Goal: Transaction & Acquisition: Purchase product/service

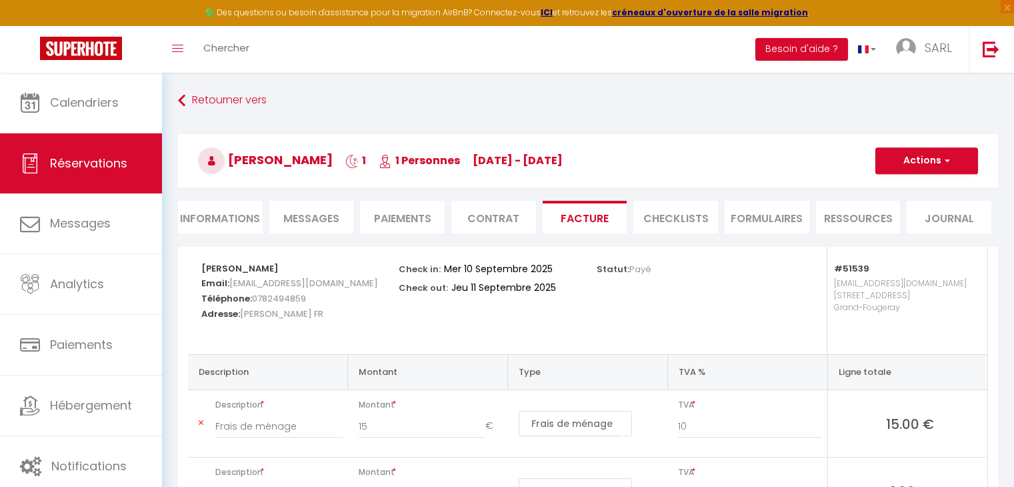
select select "cleaning"
select select "taxes"
click at [915, 159] on button "Actions" at bounding box center [926, 160] width 103 height 27
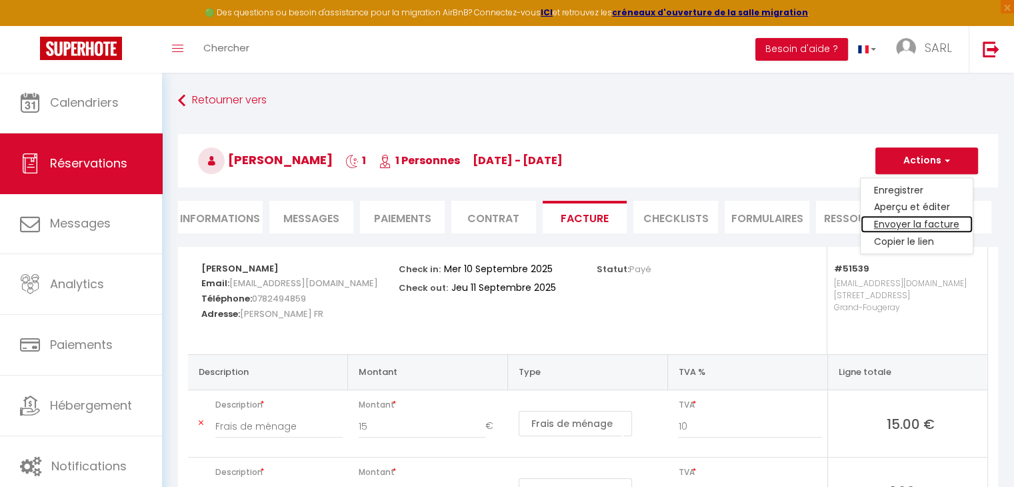
click at [904, 220] on link "Envoyer la facture" at bounding box center [917, 224] width 112 height 17
type input "[EMAIL_ADDRESS][DOMAIN_NAME]"
select select "fr"
type input "Votre facture 6709065 - Chambre 3"
type textarea "Bonjour, Voici le lien pour télécharger votre facture : [URL][DOMAIN_NAME] Déta…"
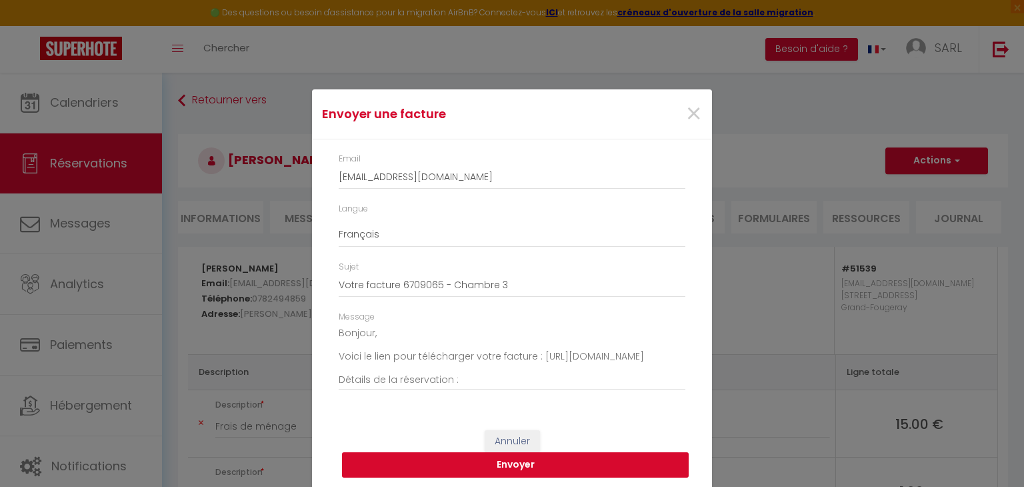
click at [507, 465] on button "Envoyer" at bounding box center [515, 464] width 347 height 25
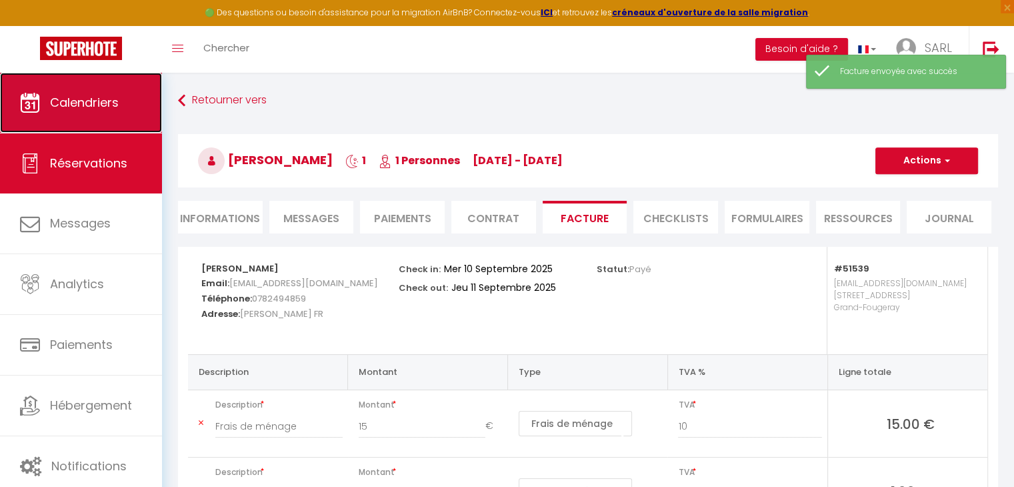
click at [105, 101] on span "Calendriers" at bounding box center [84, 102] width 69 height 17
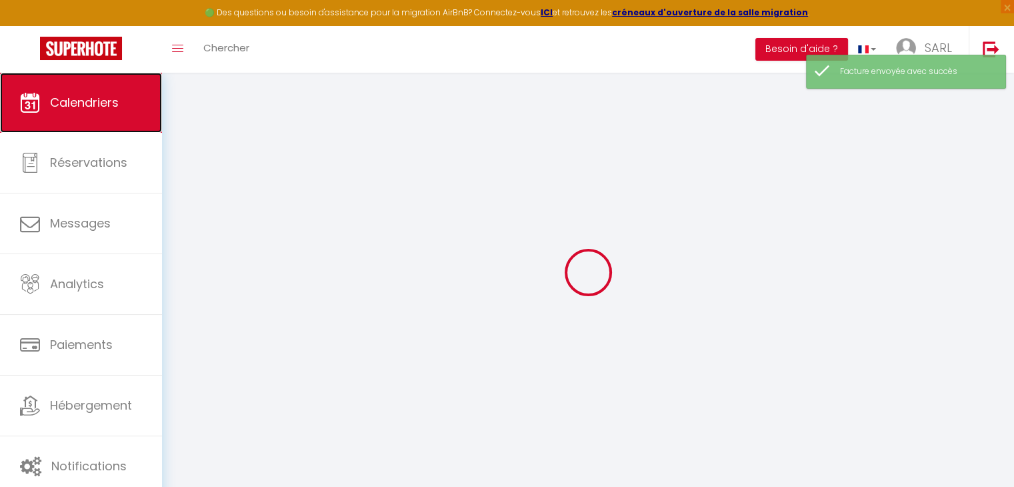
click at [105, 101] on link "Calendriers" at bounding box center [81, 103] width 162 height 60
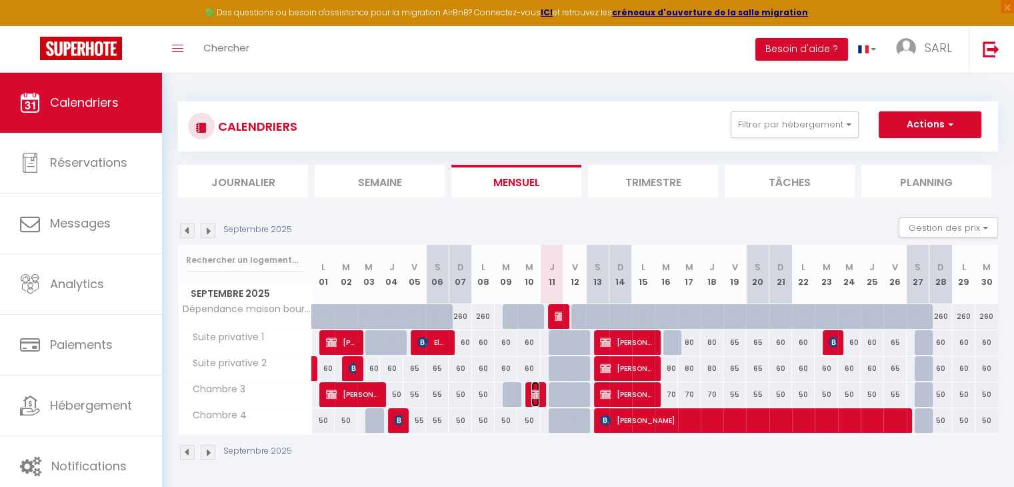
click at [532, 399] on span "[PERSON_NAME]" at bounding box center [534, 393] width 7 height 25
select select "OK"
select select "KO"
select select "0"
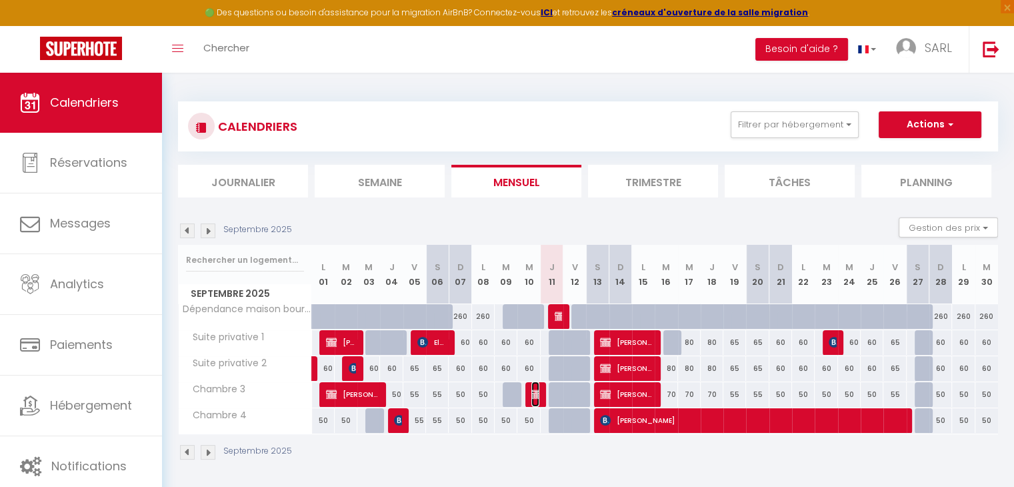
select select "1"
select select
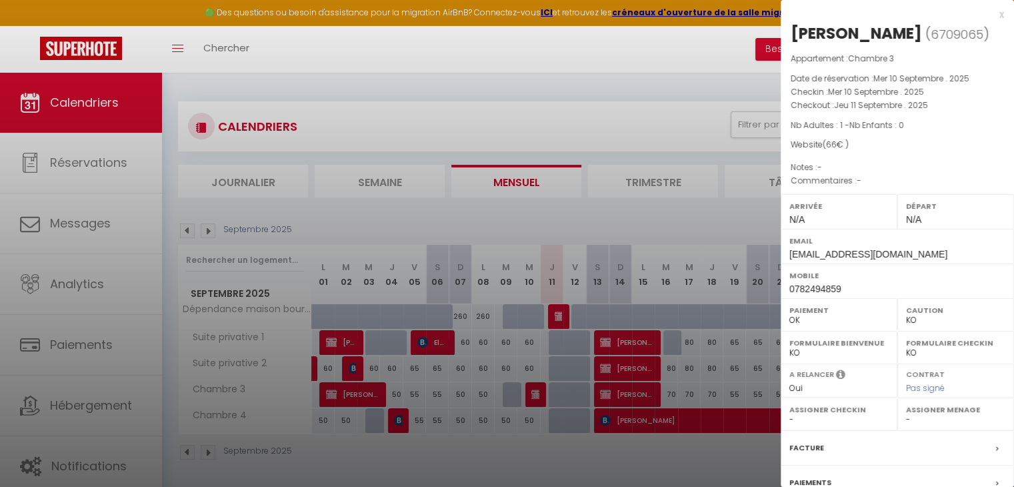
click at [512, 446] on div at bounding box center [507, 243] width 1014 height 487
